Goal: Task Accomplishment & Management: Use online tool/utility

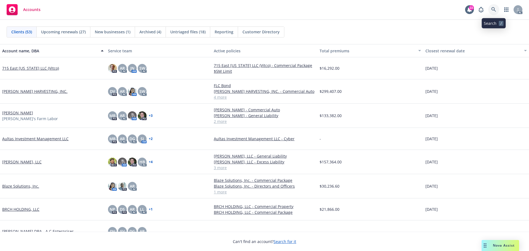
click at [492, 9] on icon at bounding box center [493, 9] width 5 height 5
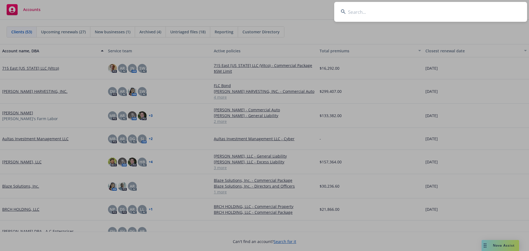
click at [408, 11] on input at bounding box center [430, 12] width 193 height 20
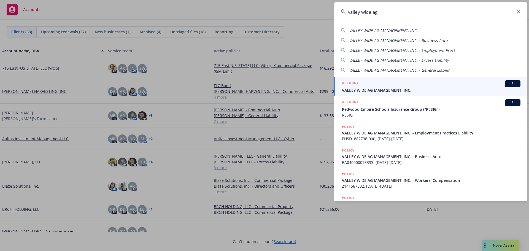
type input "valley wide ag"
click at [374, 87] on div "ACCOUNT BI" at bounding box center [431, 83] width 179 height 7
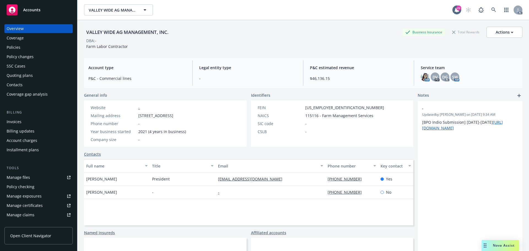
click at [211, 46] on div "VALLEY WIDE AG MANAGEMENT, INC. Business Insurance Total Rewards Actions DBA: -…" at bounding box center [303, 38] width 438 height 23
click at [21, 47] on div "Policies" at bounding box center [39, 47] width 64 height 9
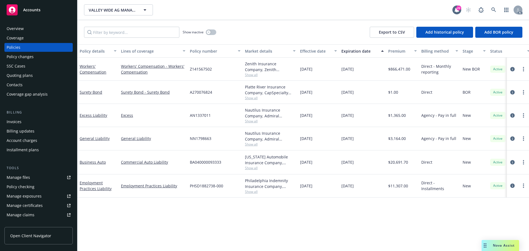
click at [28, 73] on div "Quoting plans" at bounding box center [20, 75] width 26 height 9
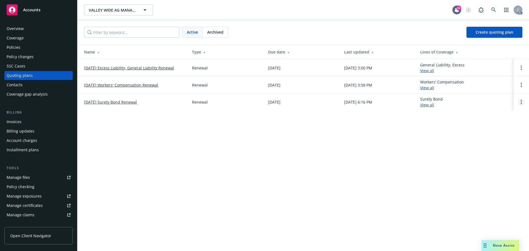
click at [521, 101] on circle "Open options" at bounding box center [521, 100] width 1 height 1
click at [486, 84] on link "View case" at bounding box center [493, 86] width 48 height 11
click at [12, 46] on div "Policies" at bounding box center [14, 47] width 14 height 9
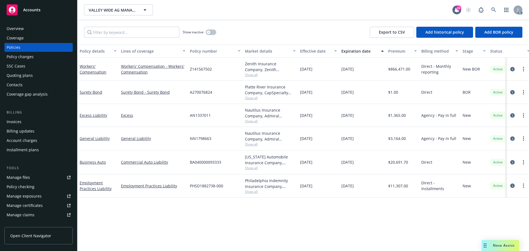
click at [32, 75] on div "Quoting plans" at bounding box center [39, 75] width 64 height 9
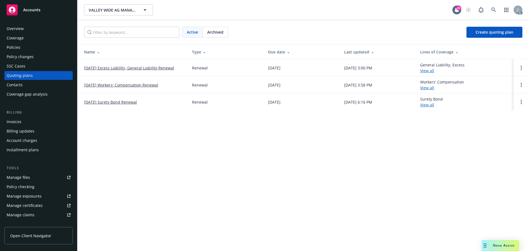
click at [117, 104] on link "12/06/25 Surety Bond Renewal" at bounding box center [110, 102] width 53 height 6
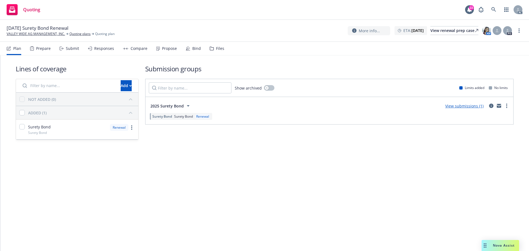
click at [218, 49] on div "Files" at bounding box center [220, 48] width 8 height 4
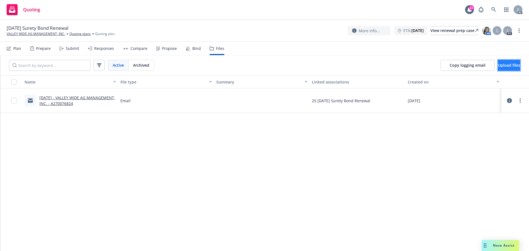
click at [498, 63] on span "Upload files" at bounding box center [509, 65] width 22 height 5
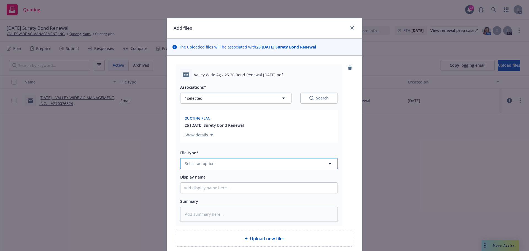
click at [227, 165] on button "Select an option" at bounding box center [259, 163] width 158 height 11
type input "third"
click at [227, 148] on div "Invoice - Third Party" at bounding box center [259, 148] width 150 height 8
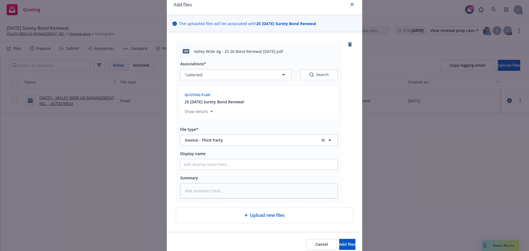
scroll to position [47, 0]
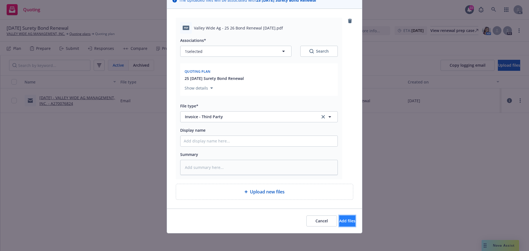
click at [339, 220] on span "Add files" at bounding box center [347, 220] width 16 height 5
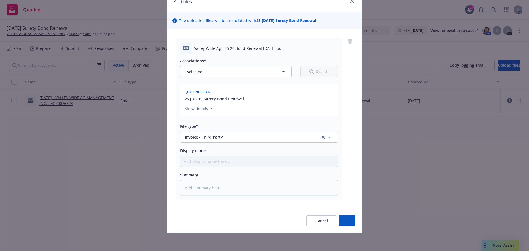
scroll to position [26, 0]
type textarea "x"
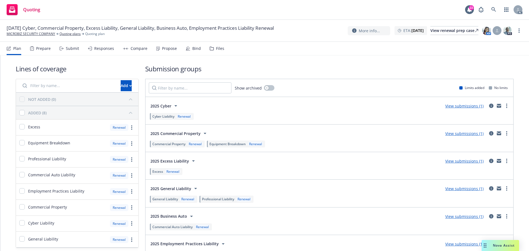
click at [218, 45] on div "Files" at bounding box center [217, 48] width 15 height 13
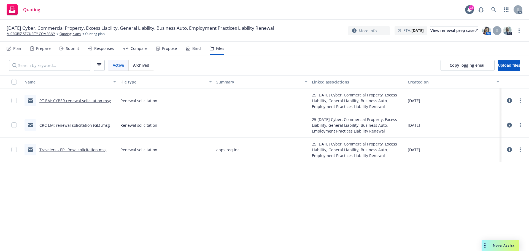
click at [36, 48] on div "Prepare" at bounding box center [43, 48] width 15 height 4
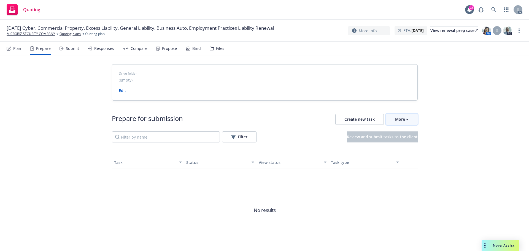
click at [403, 117] on div "More" at bounding box center [402, 119] width 14 height 10
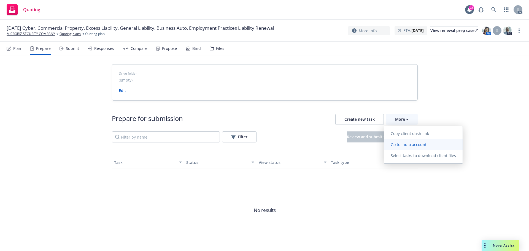
click at [403, 142] on span "Go to Indio account" at bounding box center [408, 144] width 49 height 5
